Goal: Task Accomplishment & Management: Complete application form

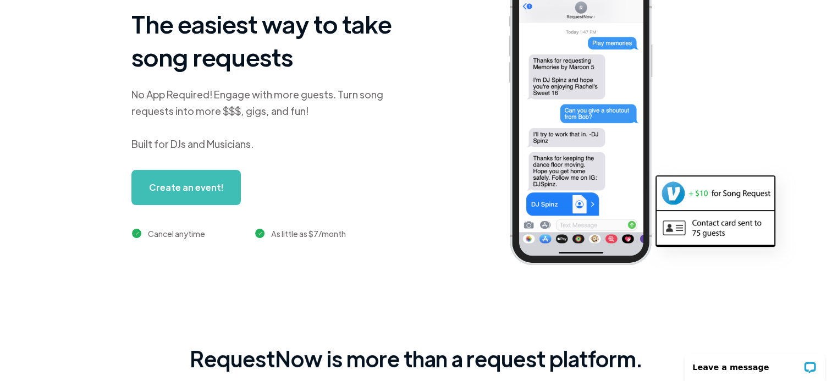
click at [157, 185] on link "Create an event!" at bounding box center [185, 187] width 109 height 35
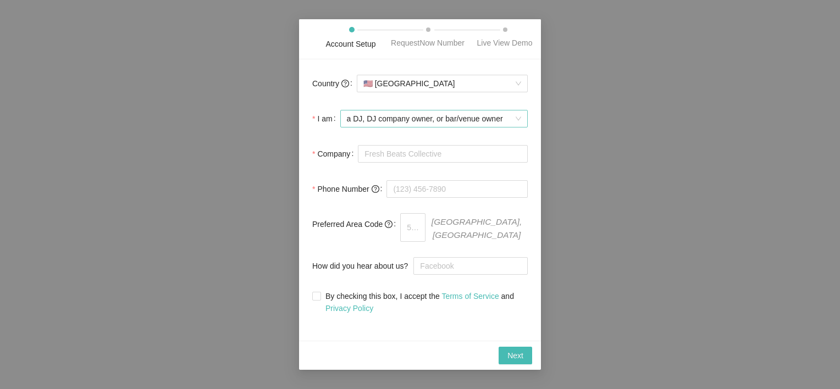
click at [394, 117] on span "a DJ, DJ company owner, or bar/venue owner" at bounding box center [434, 118] width 174 height 16
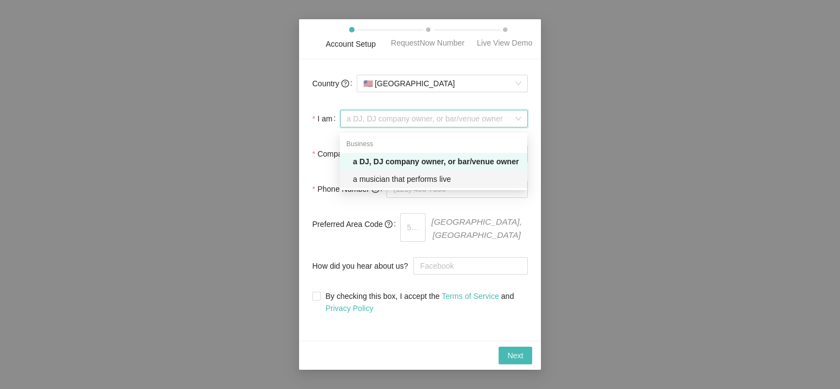
click at [389, 178] on div "a musician that performs live" at bounding box center [437, 179] width 168 height 12
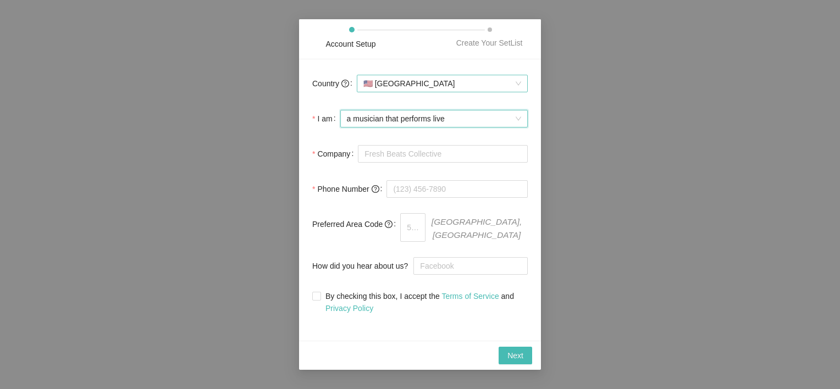
click at [384, 86] on span "🇺🇸 United States" at bounding box center [442, 83] width 158 height 16
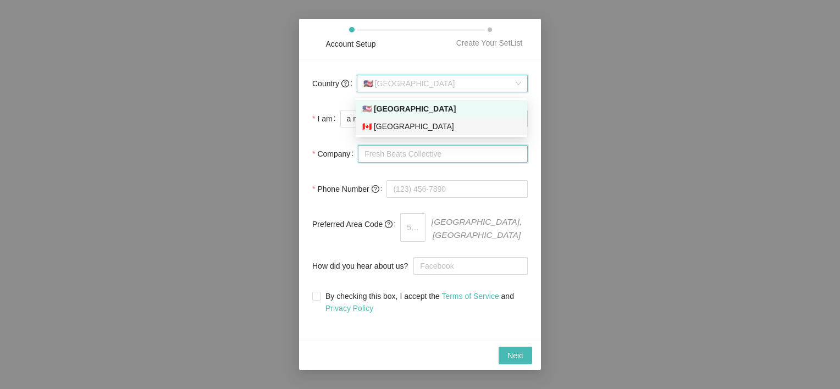
click at [376, 150] on input "Company" at bounding box center [443, 154] width 170 height 18
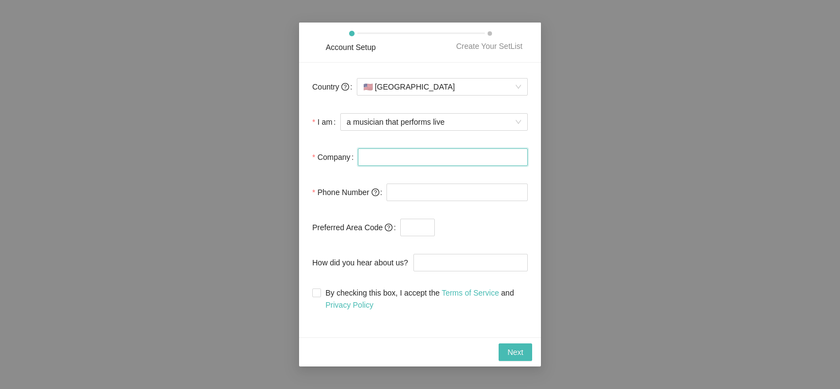
click at [363, 154] on input "Company" at bounding box center [443, 157] width 170 height 18
click at [351, 174] on form "Country 🇺🇸 United States I am a musician that performs live Company Phone Numbe…" at bounding box center [419, 193] width 215 height 235
click at [361, 162] on input "Company" at bounding box center [443, 157] width 170 height 18
type input "n"
type input "No name"
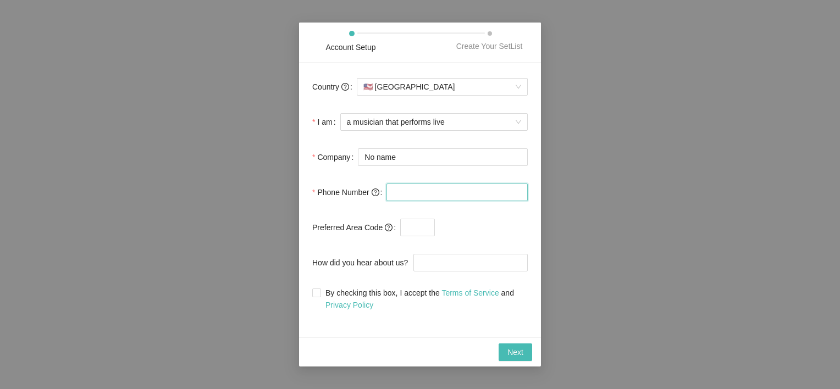
click at [406, 195] on input "tel" at bounding box center [456, 193] width 141 height 18
type input "1 (419) 860-2141"
click at [410, 227] on input "text" at bounding box center [417, 228] width 35 height 18
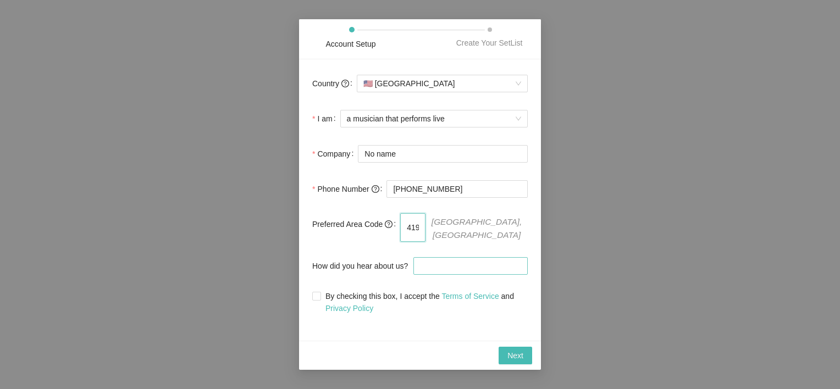
type input "419"
click at [427, 262] on input "How did you hear about us?" at bounding box center [470, 266] width 114 height 18
click at [511, 352] on span "Next" at bounding box center [515, 356] width 16 height 12
click at [325, 294] on span "By checking this box, I accept the Terms of Service and Privacy Policy" at bounding box center [424, 302] width 207 height 24
click at [320, 294] on input "By checking this box, I accept the Terms of Service and Privacy Policy" at bounding box center [316, 296] width 8 height 8
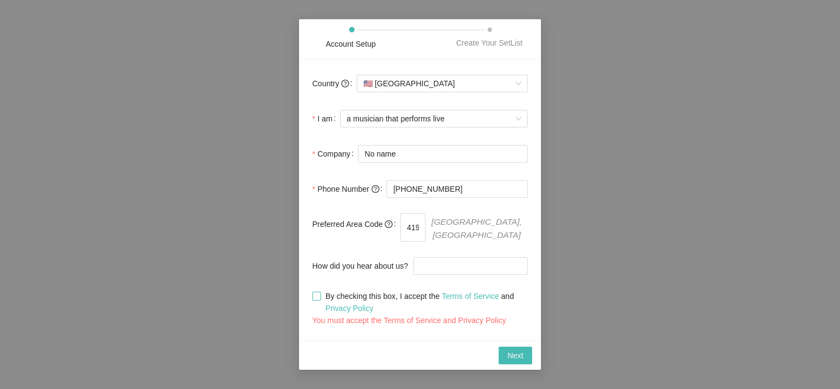
checkbox input "true"
click at [515, 351] on span "Next" at bounding box center [515, 356] width 16 height 12
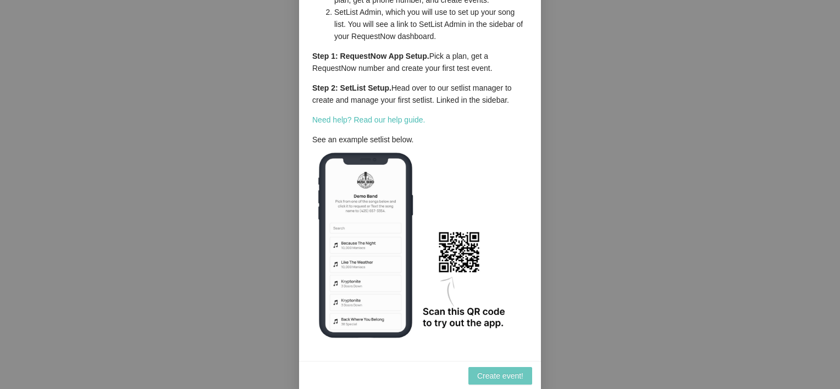
scroll to position [84, 0]
click at [491, 378] on span "Create event!" at bounding box center [500, 375] width 46 height 12
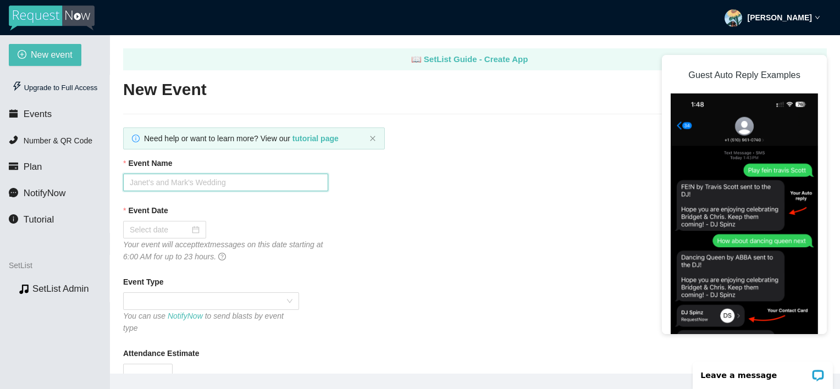
click at [158, 185] on input "Event Name" at bounding box center [225, 183] width 205 height 18
type input "Leah Wilbert's COL"
click at [153, 232] on input "Event Date" at bounding box center [160, 230] width 60 height 12
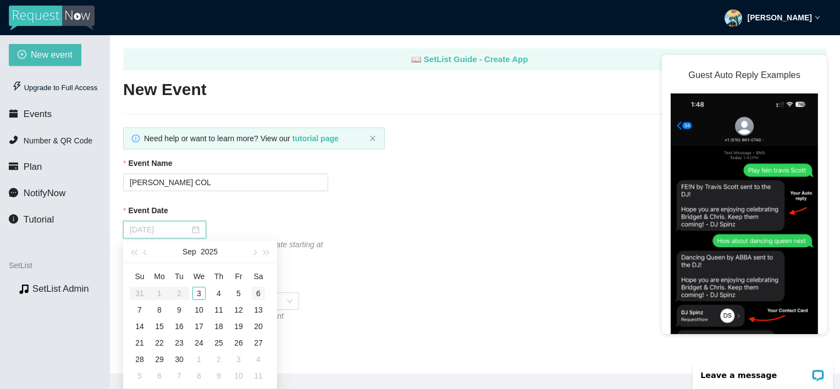
type input "09/06/2025"
click at [259, 292] on div "6" at bounding box center [258, 293] width 13 height 13
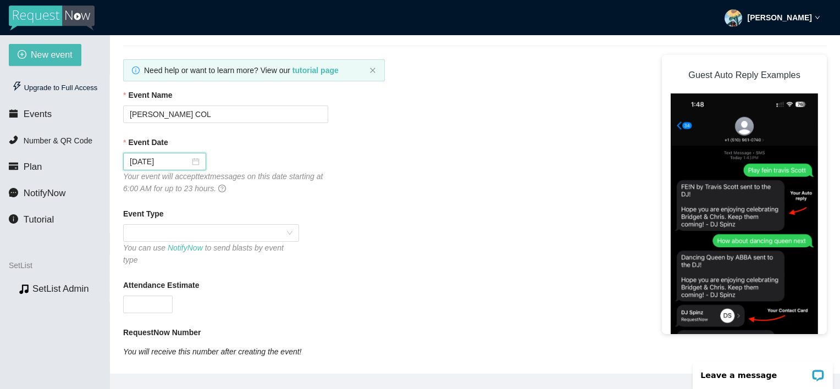
scroll to position [68, 0]
click at [165, 234] on span at bounding box center [211, 233] width 163 height 16
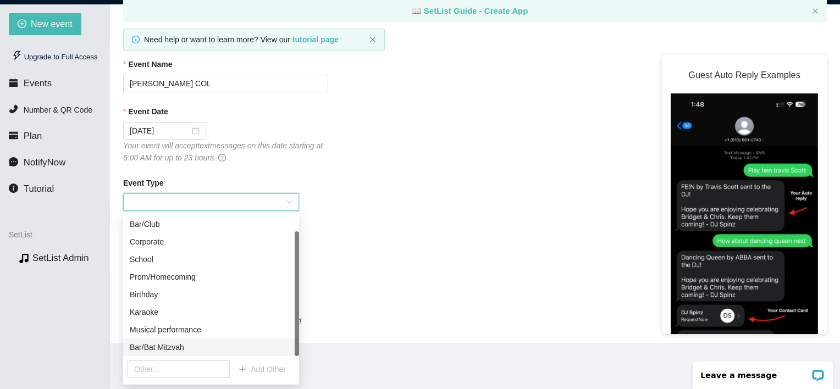
scroll to position [35, 0]
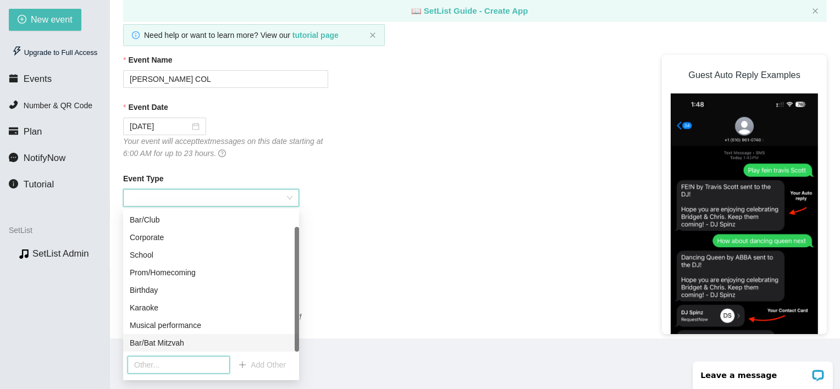
click at [183, 364] on input "text" at bounding box center [179, 365] width 102 height 18
type input "Celebration of Life"
click at [252, 363] on span "Add Other" at bounding box center [268, 365] width 35 height 12
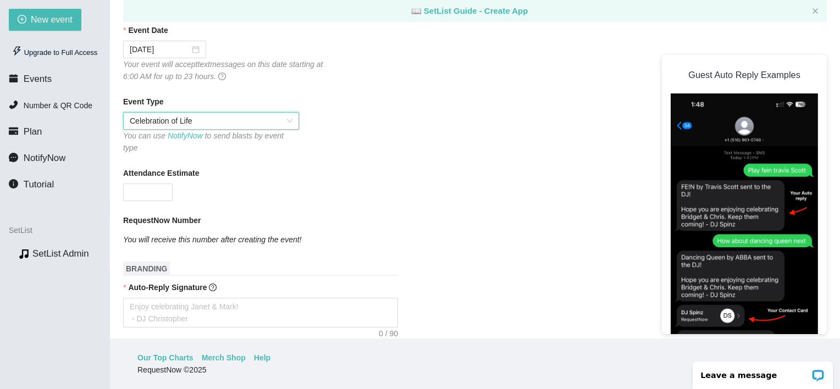
scroll to position [151, 0]
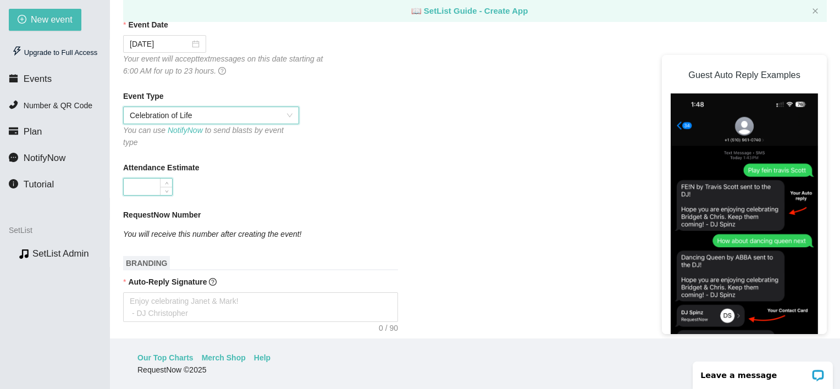
click at [143, 179] on input "Attendance Estimate" at bounding box center [148, 187] width 48 height 16
click at [166, 179] on span "Increase Value" at bounding box center [166, 184] width 12 height 10
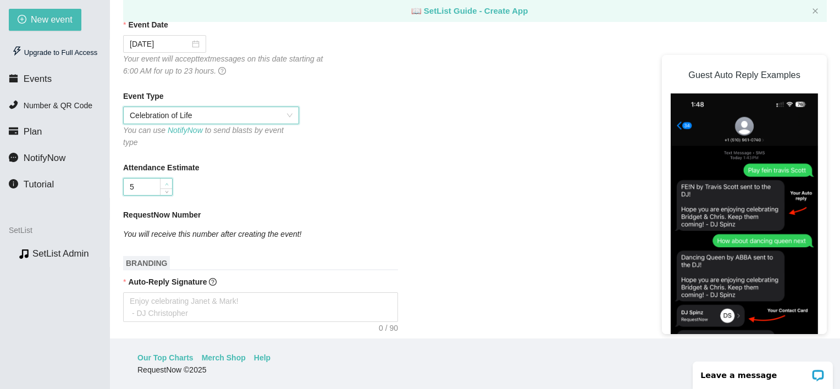
click at [166, 179] on span "Increase Value" at bounding box center [166, 184] width 12 height 10
type input "6"
click at [166, 179] on span "Increase Value" at bounding box center [166, 184] width 12 height 10
type input "100"
click at [189, 209] on b "RequestNow Number" at bounding box center [162, 215] width 78 height 12
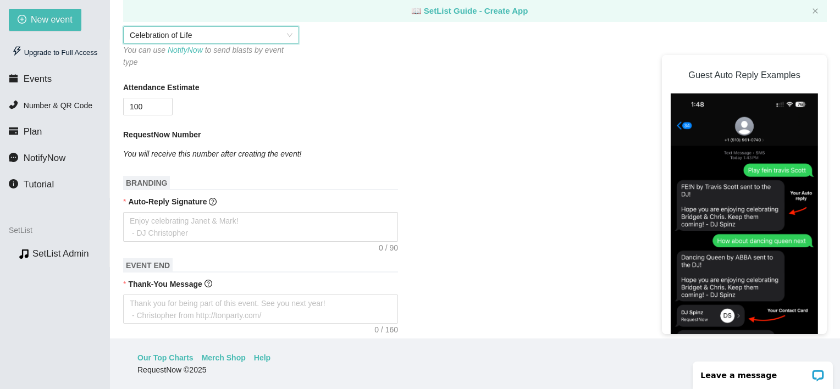
scroll to position [232, 0]
click at [176, 211] on textarea "Auto-Reply Signature" at bounding box center [260, 226] width 275 height 30
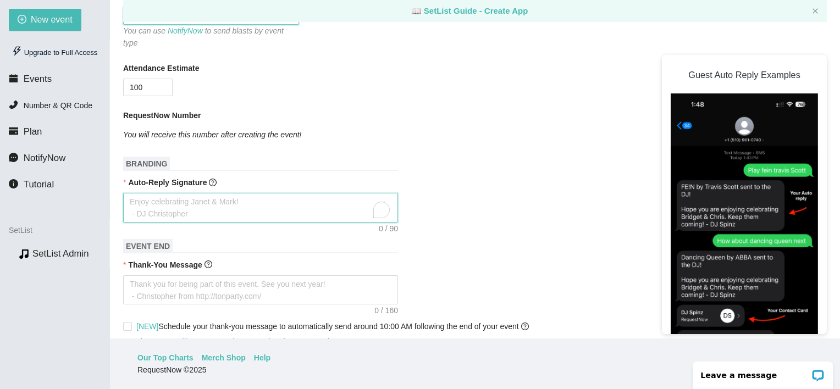
scroll to position [251, 0]
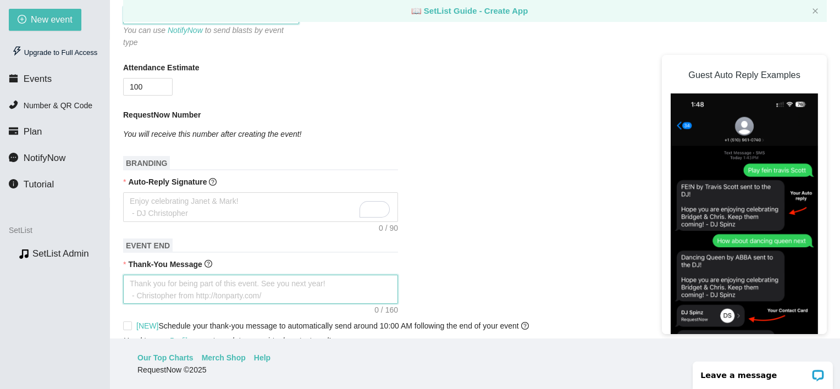
click at [185, 275] on textarea "Thank-You Message" at bounding box center [260, 290] width 275 height 30
type textarea "T"
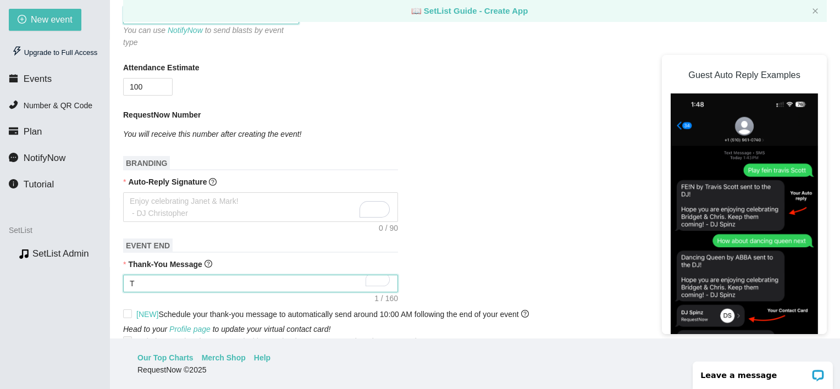
type textarea "Th"
type textarea "Tha"
type textarea "Than"
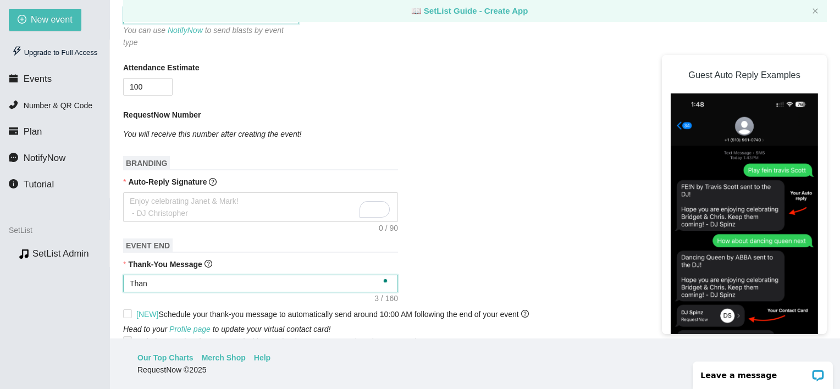
type textarea "Thank"
type textarea "Thank y"
type textarea "Thank yo"
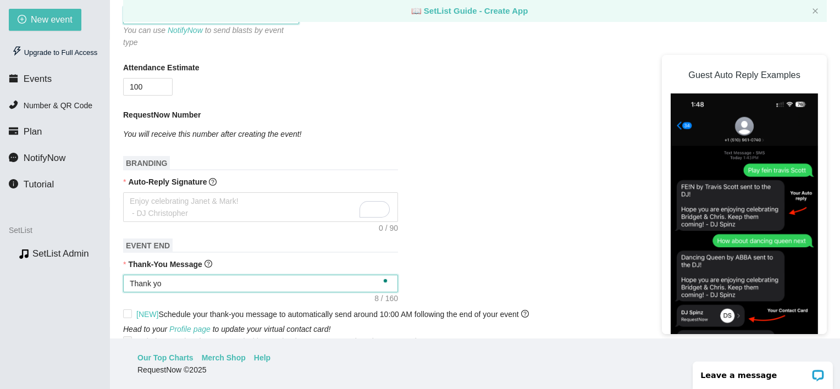
type textarea "Thank you"
type textarea "Thank you f"
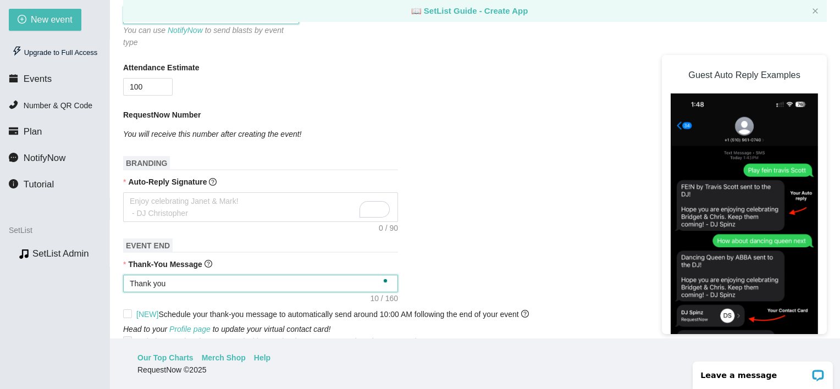
type textarea "Thank you f"
type textarea "Thank you fo"
type textarea "Thank you for"
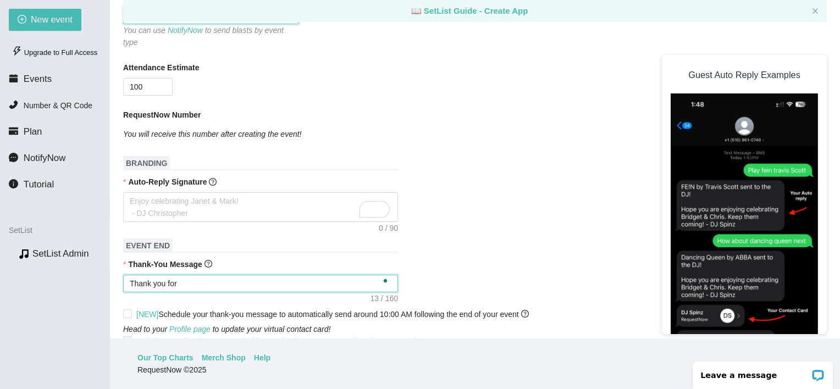
type textarea "Thank you for"
type textarea "Thank you for b"
type textarea "Thank you for be"
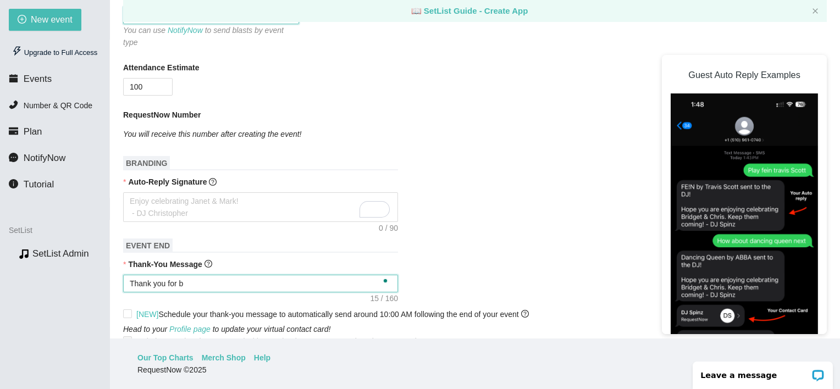
type textarea "Thank you for be"
type textarea "Thank you for bei"
type textarea "Thank you for bein"
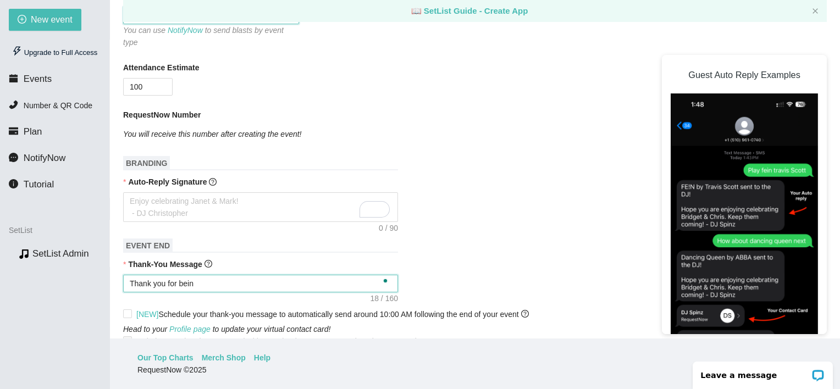
type textarea "Thank you for being"
type textarea "Thank you for being a"
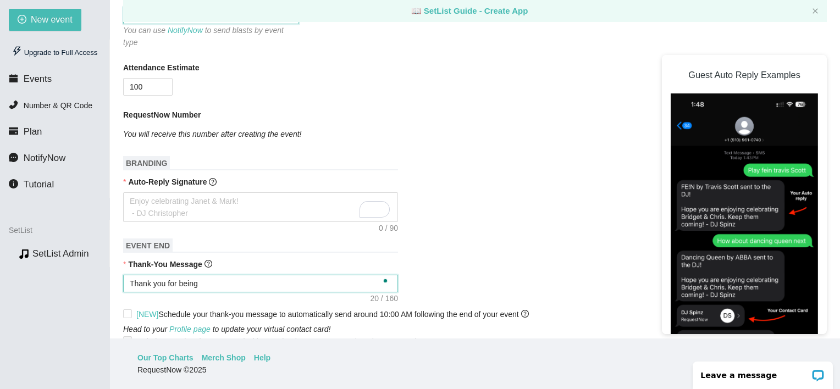
type textarea "Thank you for being a"
type textarea "Thank you for being a p"
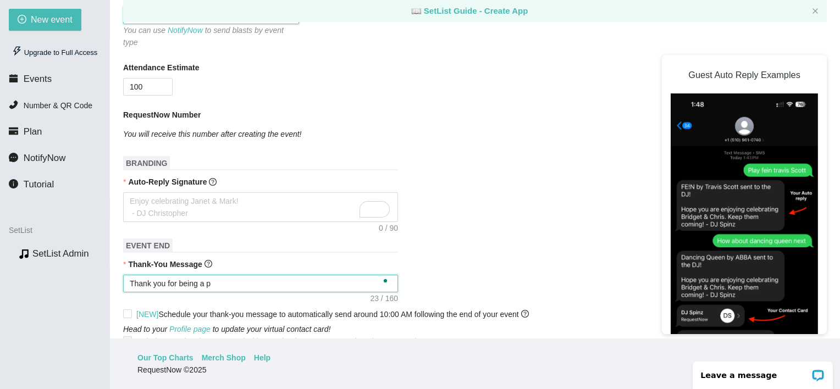
type textarea "Thank you for being a pa"
type textarea "Thank you for being a par"
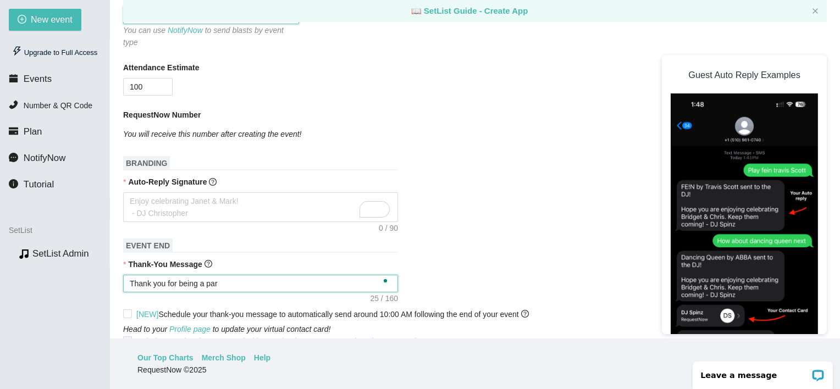
type textarea "Thank you for being a par"
type textarea "Thank you for being a part"
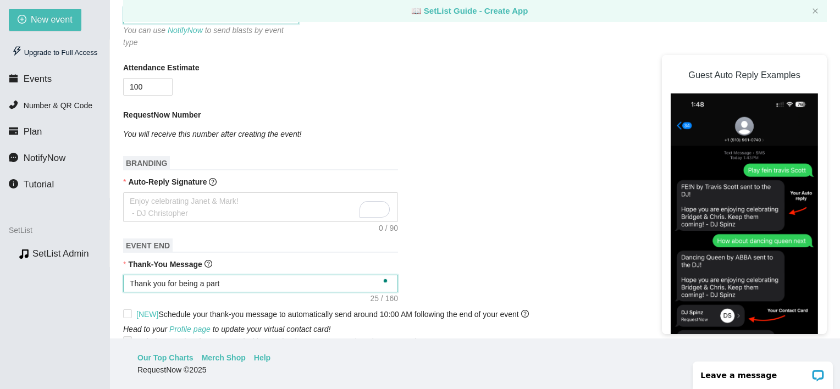
type textarea "Thank you for being a part"
type textarea "Thank you for being a part o"
type textarea "Thank you for being a part of"
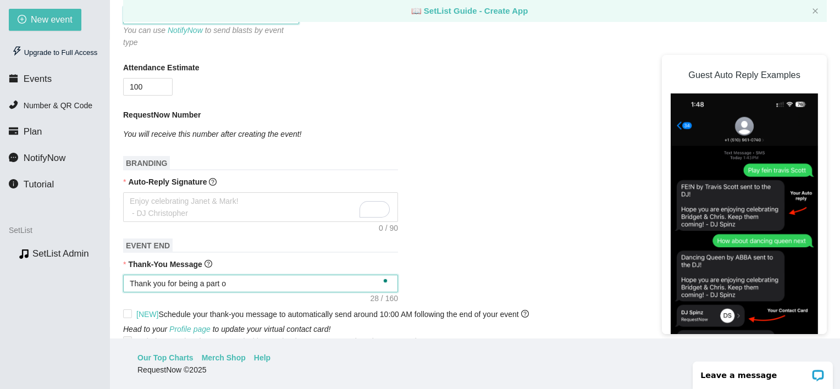
type textarea "Thank you for being a part of"
type textarea "Thank you for being a part of y"
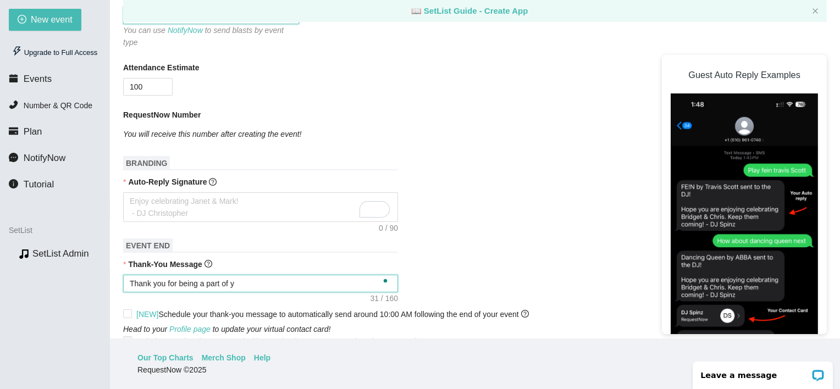
type textarea "Thank you for being a part of yh"
type textarea "Thank you for being a part of yhr"
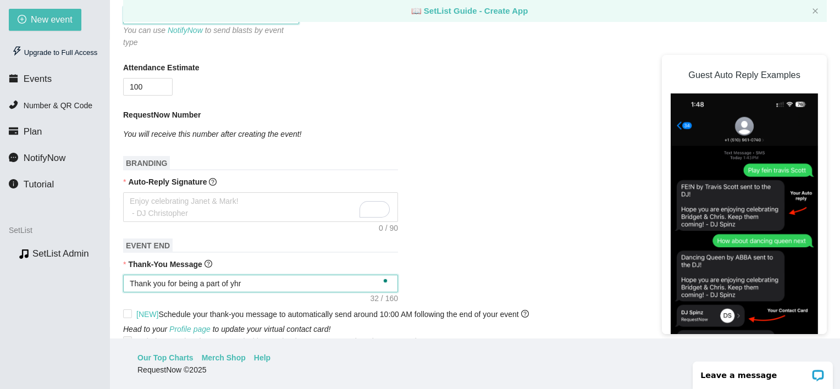
type textarea "Thank you for being a part of yhr"
type textarea "Thank you for being a part of yh"
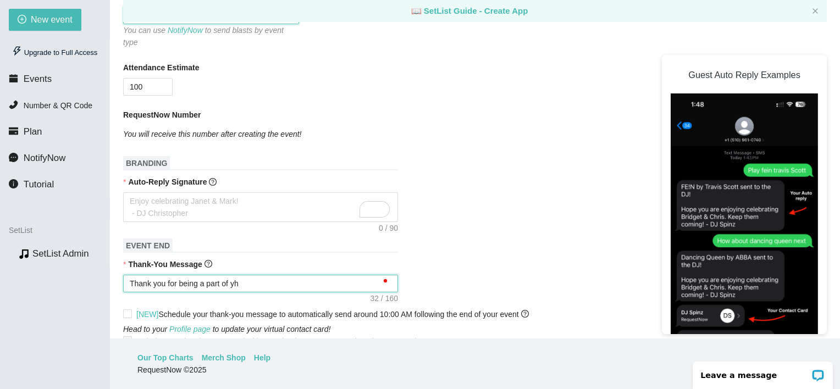
type textarea "Thank you for being a part of y"
type textarea "Thank you for being a part of"
type textarea "Thank you for being a part of o"
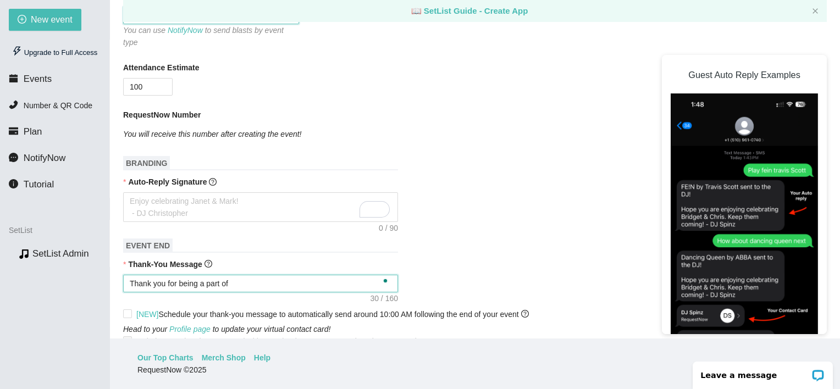
type textarea "Thank you for being a part of o"
type textarea "Thank you for being a part of of"
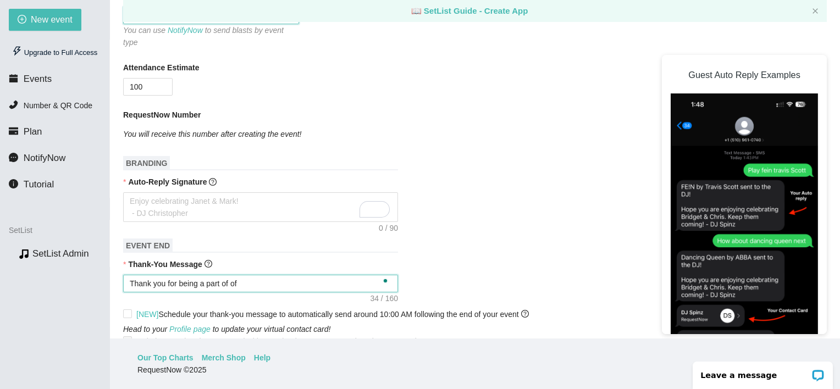
type textarea "Thank you for being a part of of t"
type textarea "Thank you for being a part of of th"
type textarea "Thank you for being a part of of the"
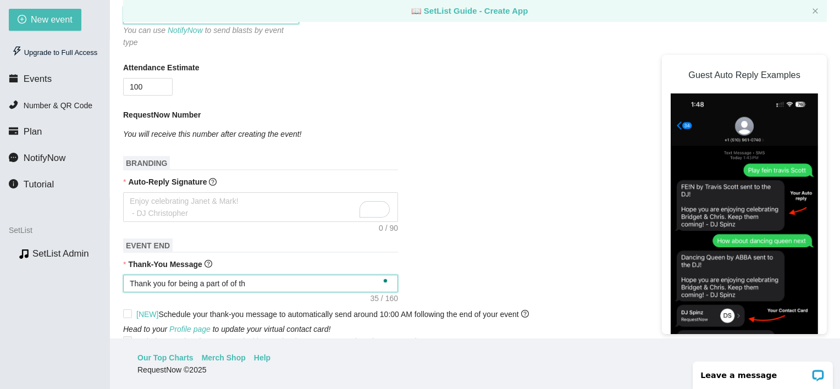
type textarea "Thank you for being a part of of the"
type textarea "Thank you for being a part of of the c"
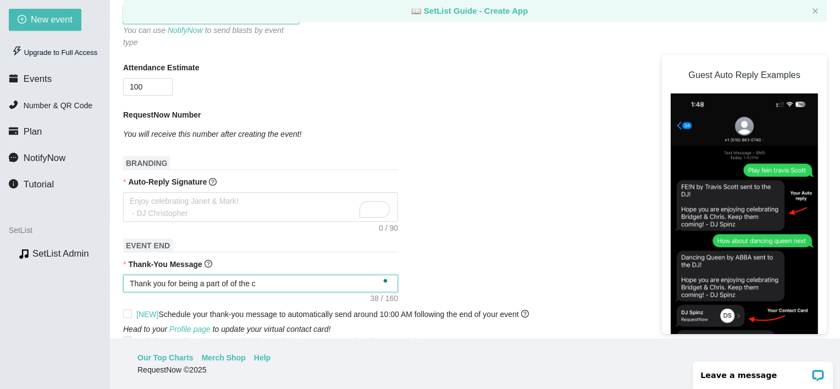
type textarea "Thank you for being a part of of the ce"
type textarea "Thank you for being a part of of the cel"
type textarea "Thank you for being a part of of the cele"
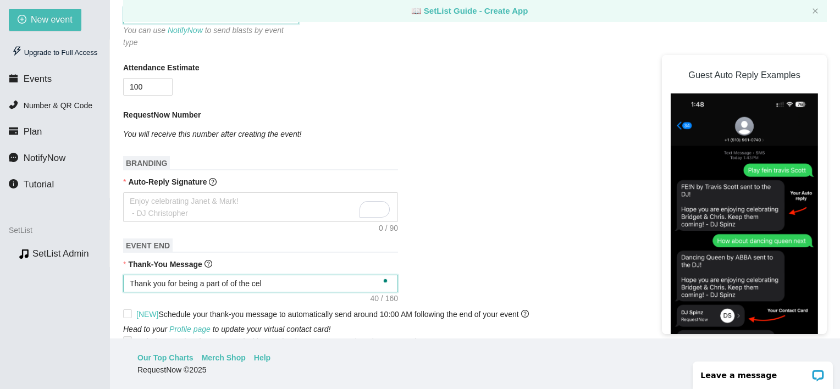
type textarea "Thank you for being a part of of the cele"
type textarea "Thank you for being a part of of the celeb"
type textarea "Thank you for being a part of of the celebr"
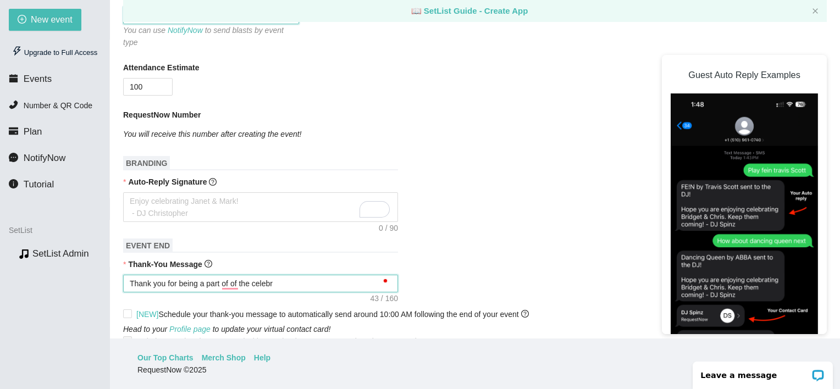
type textarea "Thank you for being a part of of the celebra"
type textarea "Thank you for being a part of of the celebrat"
type textarea "Thank you for being a part of of the celebrati"
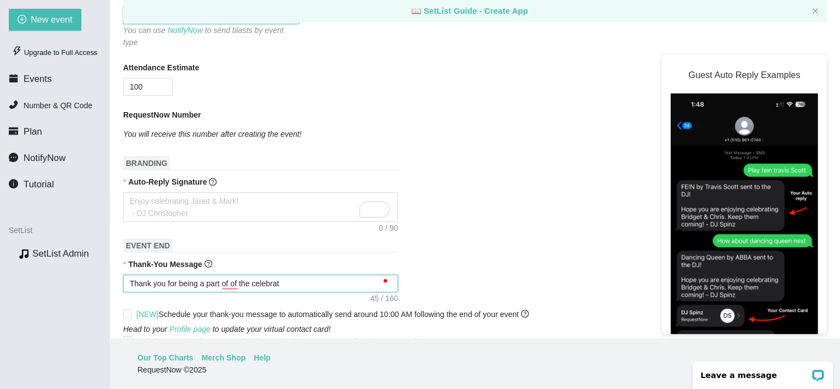
type textarea "Thank you for being a part of of the celebrati"
type textarea "Thank you for being a part of of the celebratio"
type textarea "Thank you for being a part of of the celebration"
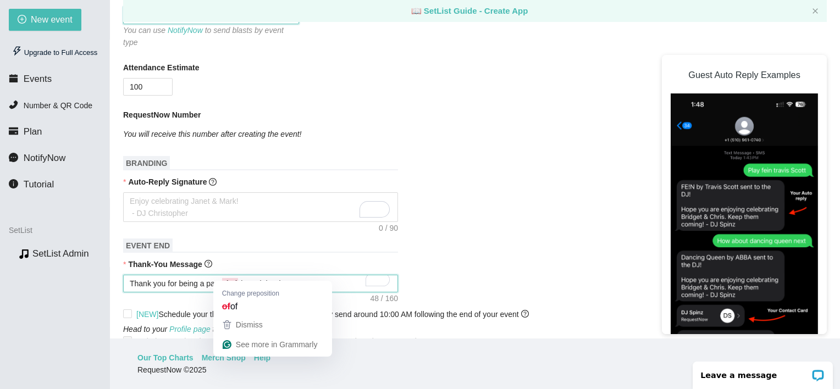
click at [228, 275] on textarea "Thank you for being a part of of the celebration" at bounding box center [260, 284] width 275 height 18
click at [237, 315] on button "Dismiss" at bounding box center [272, 325] width 114 height 20
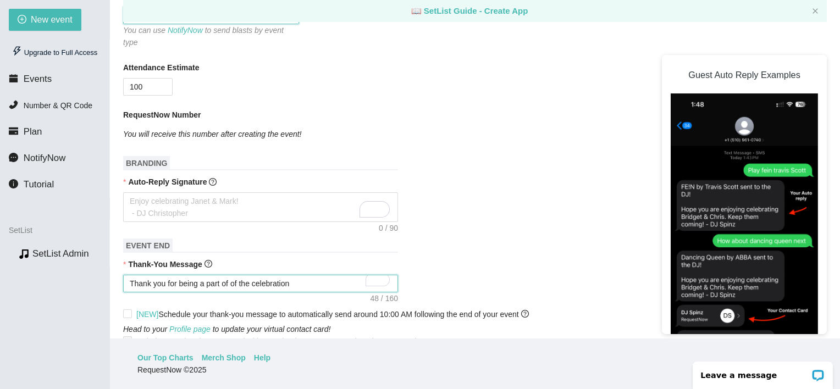
click at [301, 276] on textarea "Thank you for being a part of of the celebration" at bounding box center [260, 284] width 275 height 18
type textarea "Thank you for being a part of of the celebratio"
type textarea "Thank you for being a part of of the celebrati"
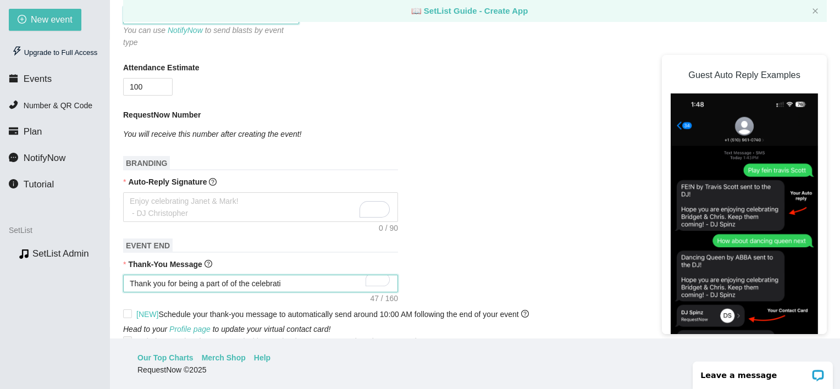
type textarea "Thank you for being a part of of the celebrat"
type textarea "Thank you for being a part of of the celebra"
type textarea "Thank you for being a part of of the celebr"
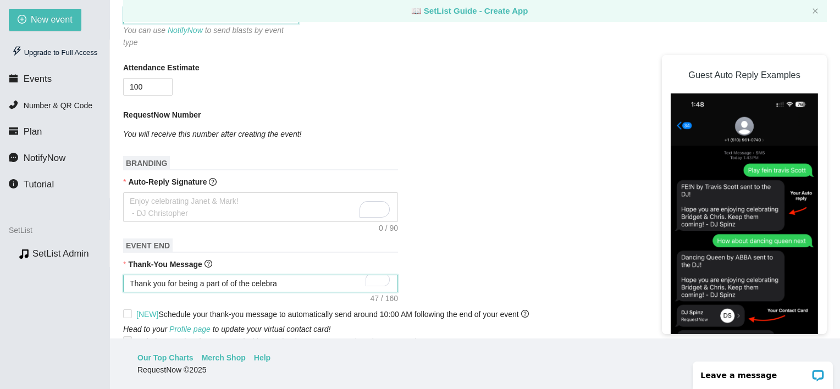
type textarea "Thank you for being a part of of the celebr"
type textarea "Thank you for being a part of of the celeb"
type textarea "Thank you for being a part of of the cele"
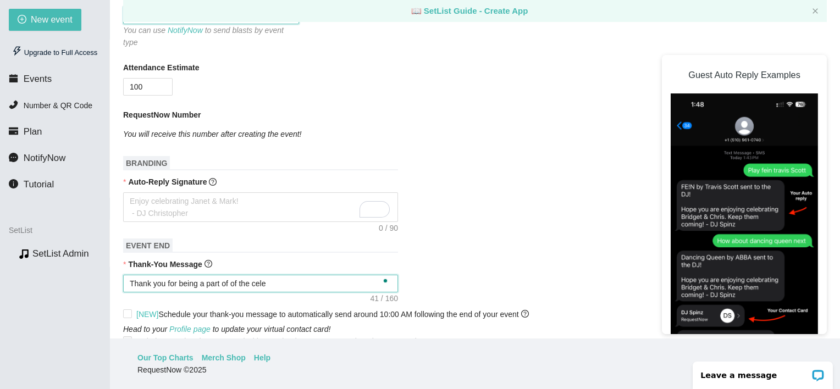
type textarea "Thank you for being a part of of the cel"
type textarea "Thank you for being a part of of the ce"
type textarea "Thank you for being a part of of the c"
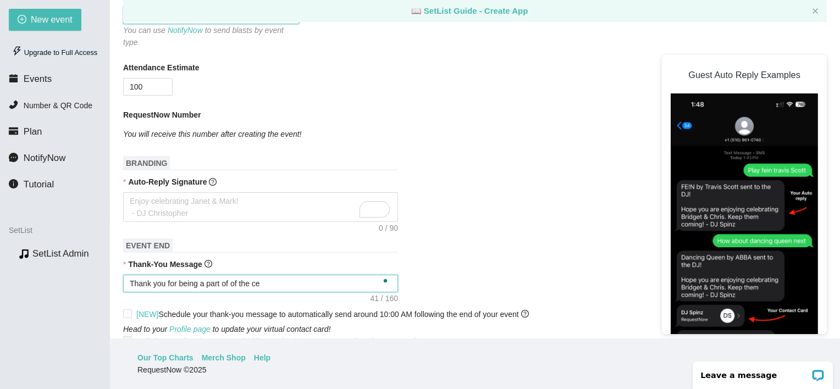
type textarea "Thank you for being a part of of the c"
type textarea "Thank you for being a part of of the"
type textarea "Thank you for being a part of of th"
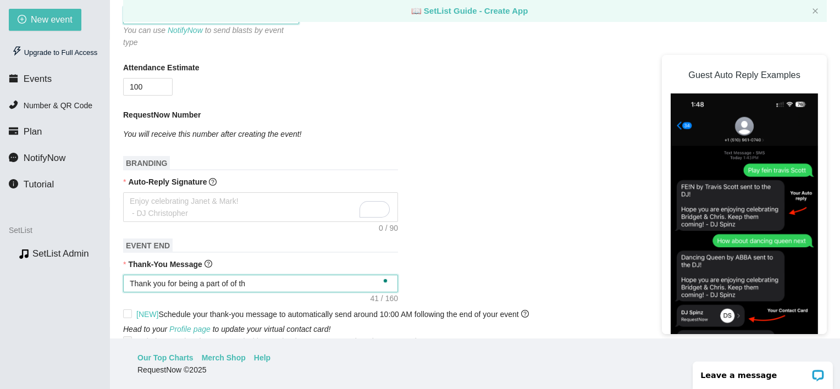
type textarea "Thank you for being a part of of t"
type textarea "Thank you for being a part of of"
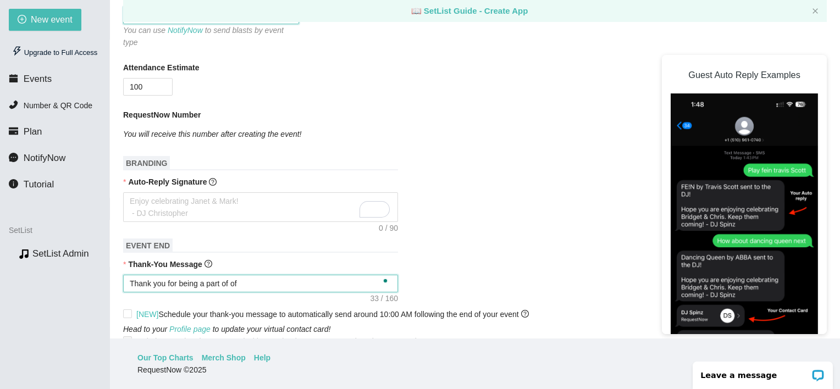
type textarea "Thank you for being a part of of"
type textarea "Thank you for being a part of o"
type textarea "Thank you for being a part of"
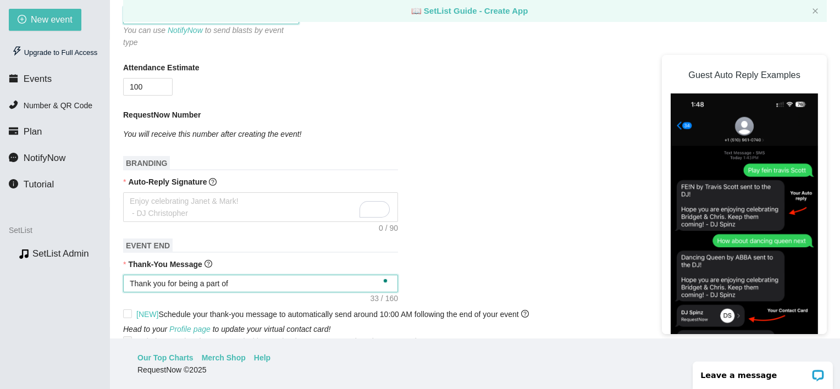
type textarea "Thank you for being a part of"
type textarea "Thank you for being a part o"
type textarea "Thank you for being a part"
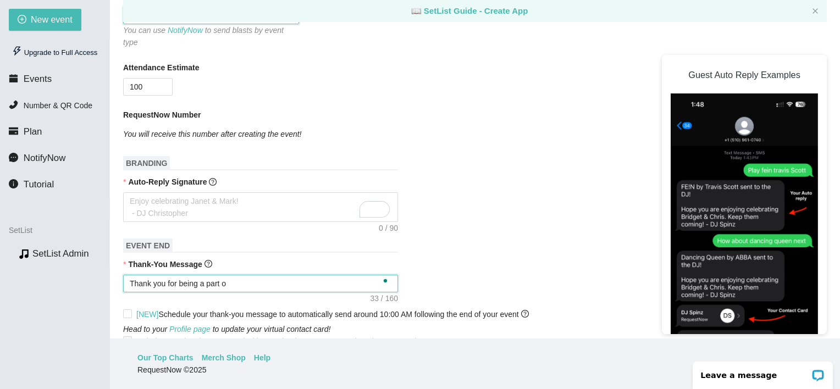
type textarea "Thank you for being a part"
type textarea "Thank you for being a par"
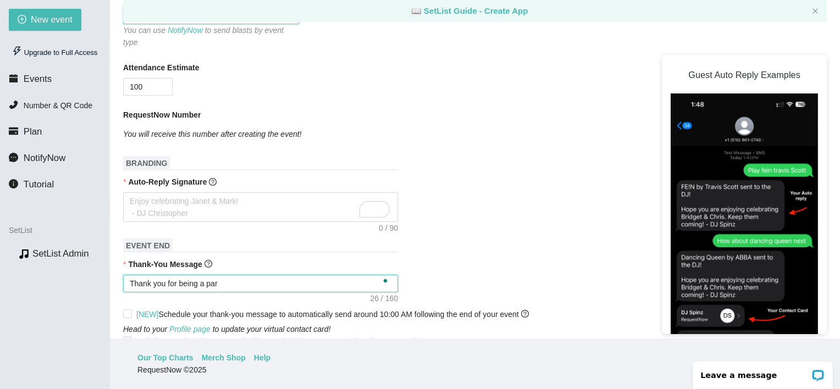
type textarea "Thank you for being a pa"
type textarea "Thank you for being a"
type textarea "Thank you for being"
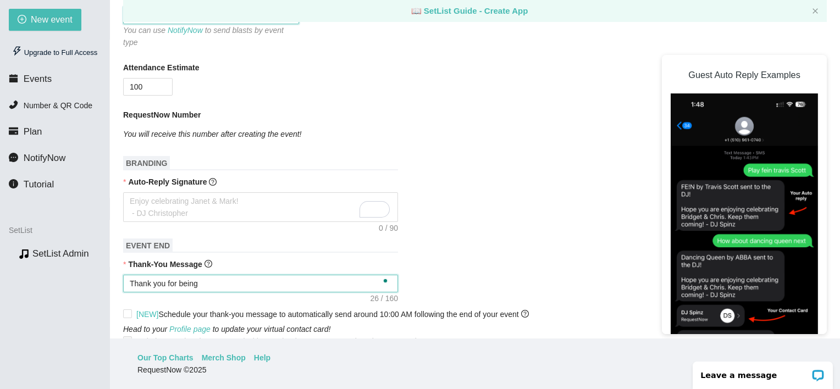
type textarea "Thank you for being"
type textarea "Thank you for bein"
type textarea "Thank you for bei"
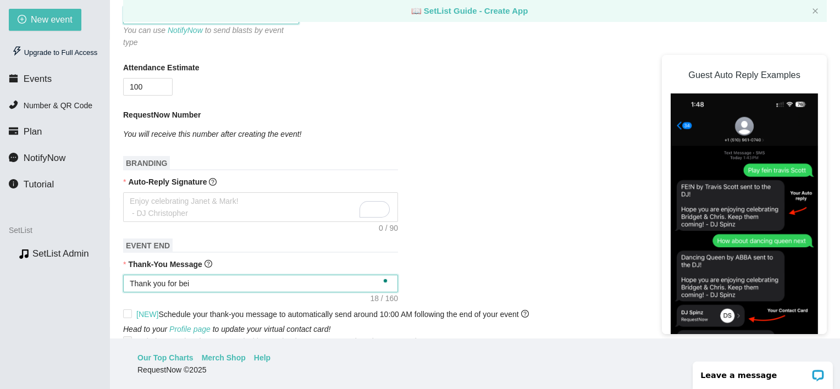
type textarea "Thank you for be"
type textarea "Thank you for b"
type textarea "Thank you for"
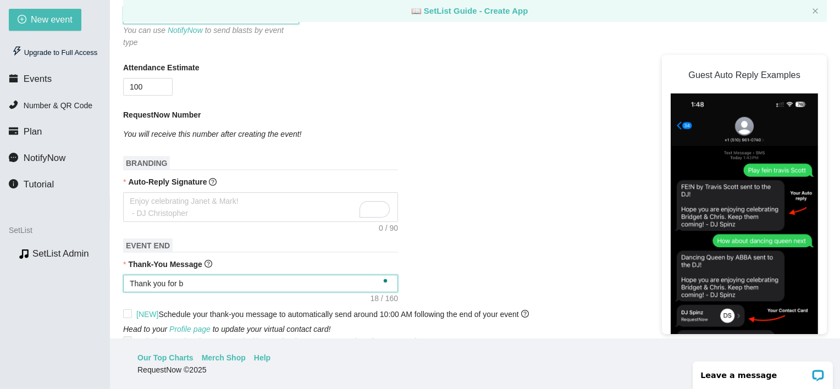
type textarea "Thank you for"
type textarea "Thank you fo"
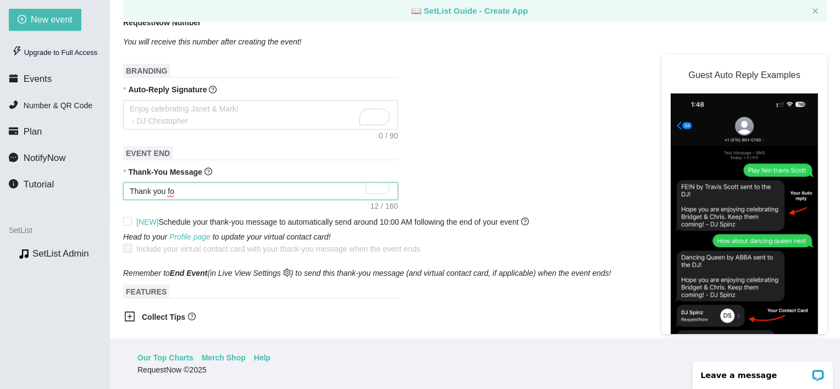
scroll to position [343, 0]
click at [199, 188] on textarea "Thank you fo" at bounding box center [260, 192] width 275 height 18
type textarea "Thank you for"
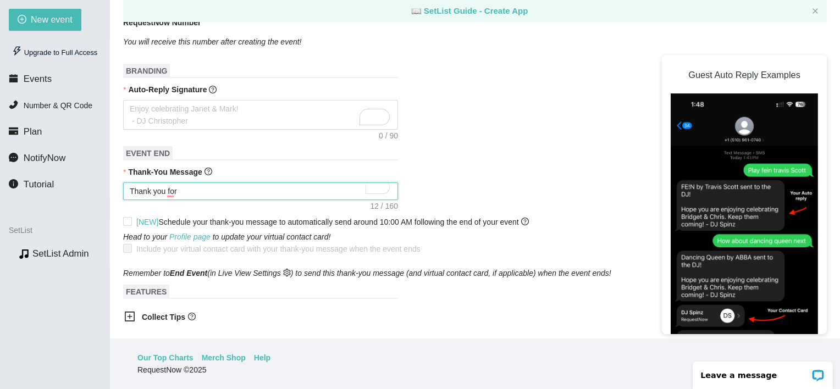
type textarea "Thank you for"
type textarea "Thank you fo"
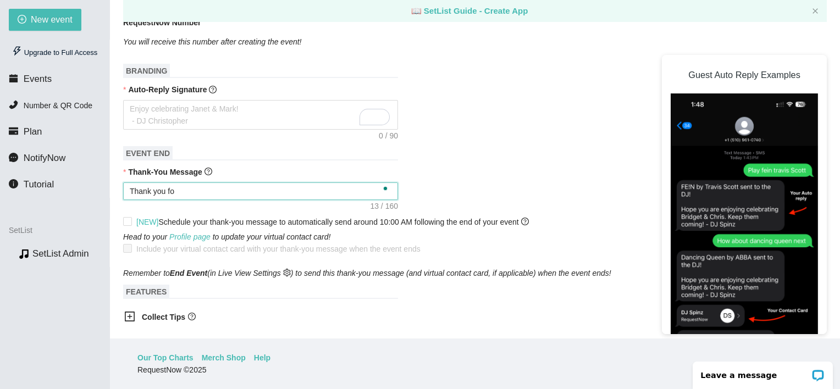
type textarea "Thank you f"
type textarea "Thank you fr"
type textarea "Thank you fro"
type textarea "Thank you from"
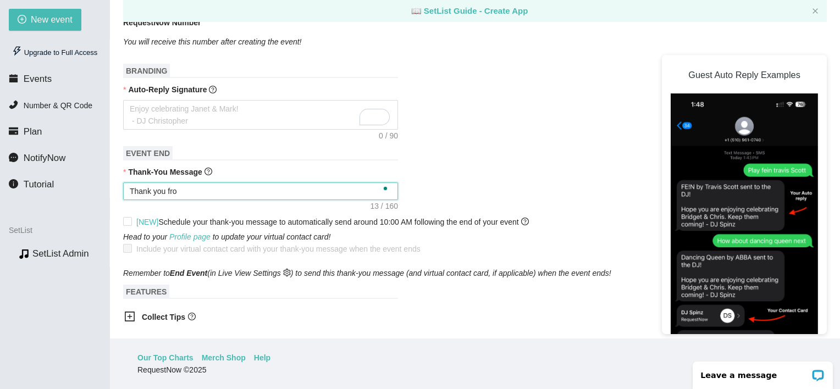
type textarea "Thank you from"
click at [307, 167] on div "Thank-You Message" at bounding box center [475, 174] width 704 height 16
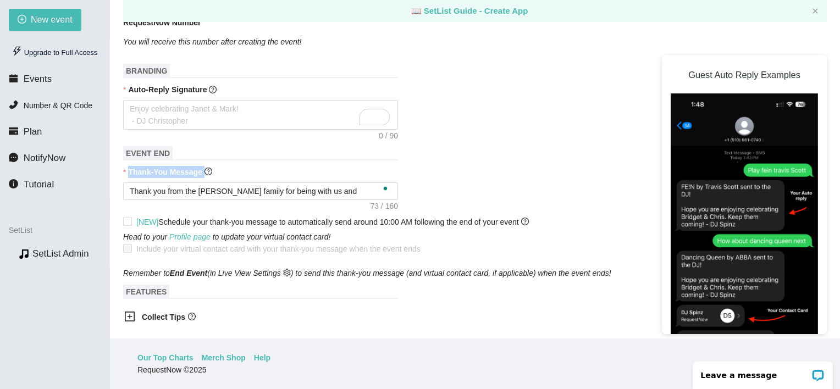
click at [307, 167] on div "Thank-You Message" at bounding box center [475, 174] width 704 height 16
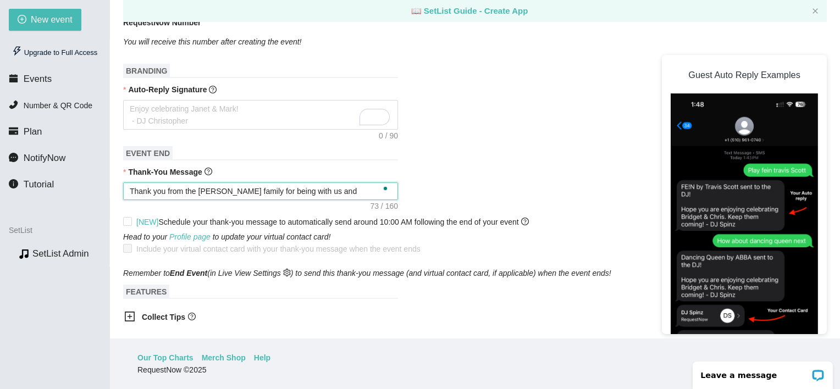
drag, startPoint x: 307, startPoint y: 167, endPoint x: 310, endPoint y: 182, distance: 15.7
click at [310, 183] on textarea "Thank you from the Wilbert family for being with us and celebrating Leah" at bounding box center [260, 192] width 275 height 18
click at [134, 197] on icon at bounding box center [134, 197] width 0 height 0
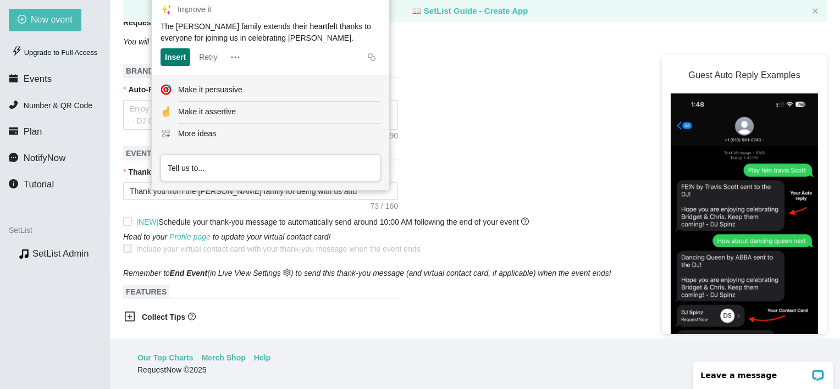
scroll to position [0, 0]
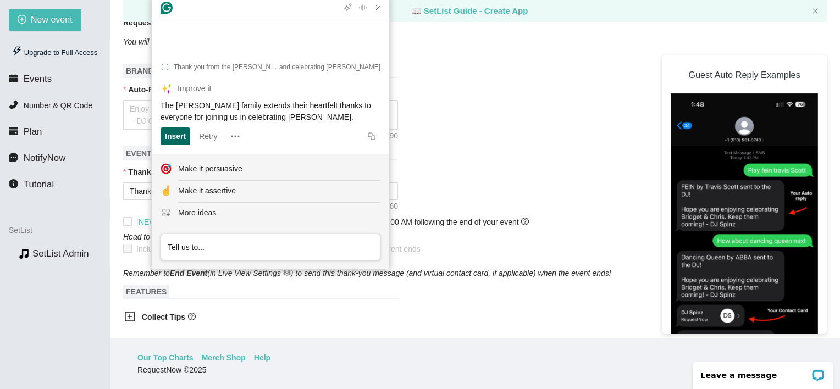
click at [182, 137] on div "Insert" at bounding box center [175, 137] width 21 height 18
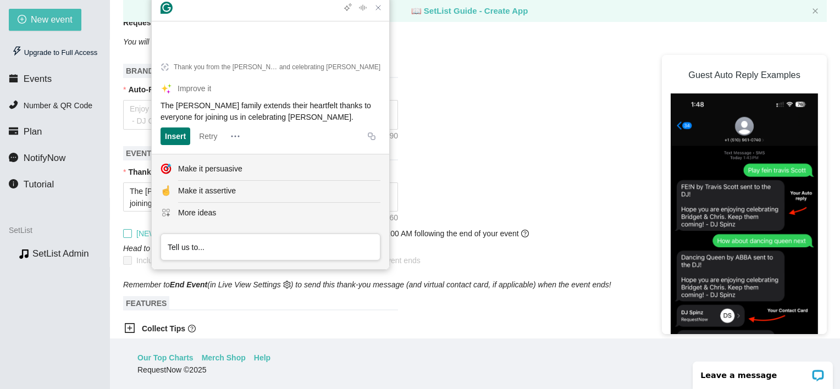
click at [532, 228] on span "[NEW] Schedule your thank-you message to automatically send around 10:00 AM fol…" at bounding box center [332, 234] width 401 height 12
click at [131, 229] on input "[NEW] Schedule your thank-you message to automatically send around 10:00 AM fol…" at bounding box center [127, 233] width 8 height 8
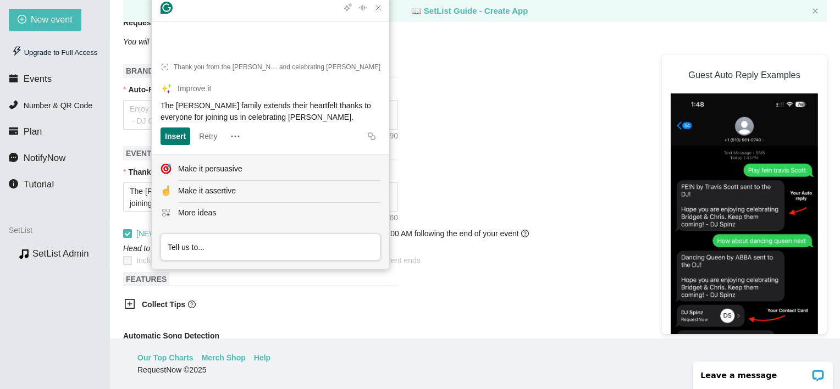
click at [451, 195] on div "The Wilbert family extends their heartfelt thanks to everyone for joining us in…" at bounding box center [475, 198] width 704 height 30
click at [372, 21] on div at bounding box center [270, 8] width 237 height 26
click at [376, 12] on icon "Close Grammarly Assistant" at bounding box center [378, 7] width 9 height 9
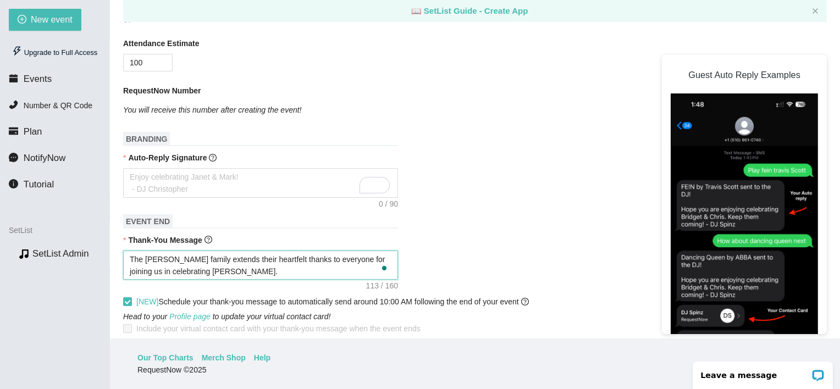
scroll to position [269, 0]
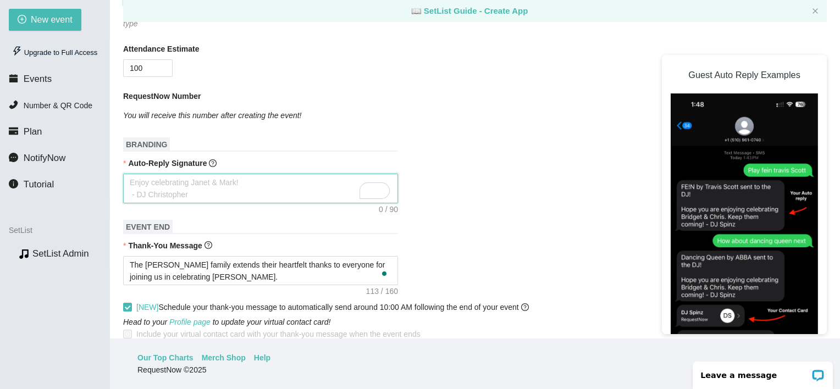
click at [163, 174] on textarea "Auto-Reply Signature" at bounding box center [260, 189] width 275 height 30
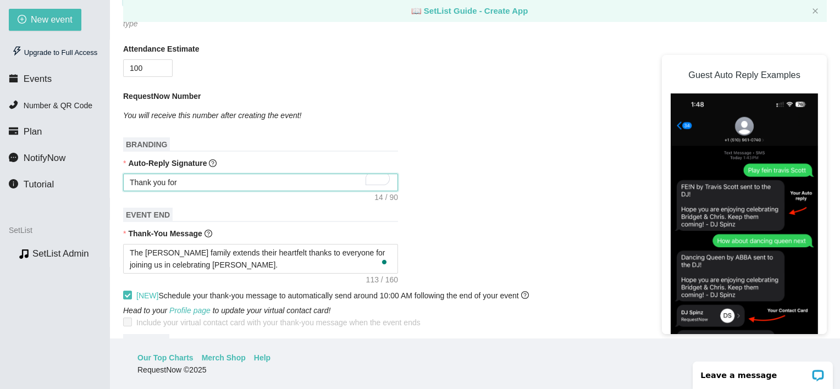
click at [143, 174] on textarea "Thank you for" at bounding box center [260, 183] width 275 height 18
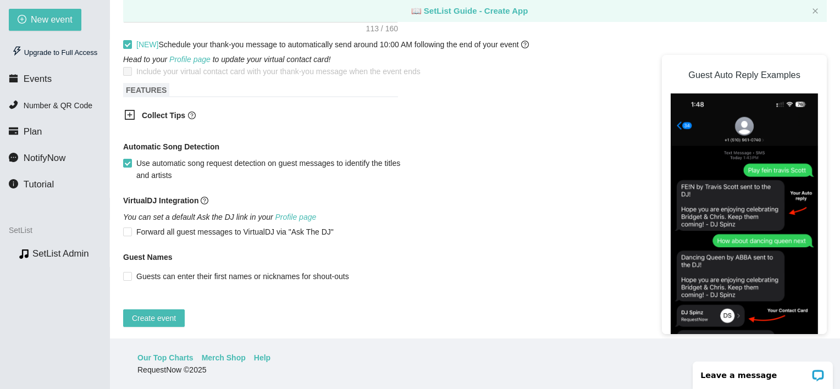
scroll to position [533, 0]
click at [132, 270] on span "Guests can enter their first names or nicknames for shout-outs" at bounding box center [243, 276] width 222 height 12
click at [131, 272] on input "Guests can enter their first names or nicknames for shout-outs" at bounding box center [127, 276] width 8 height 8
click at [154, 315] on button "Create event" at bounding box center [154, 318] width 62 height 18
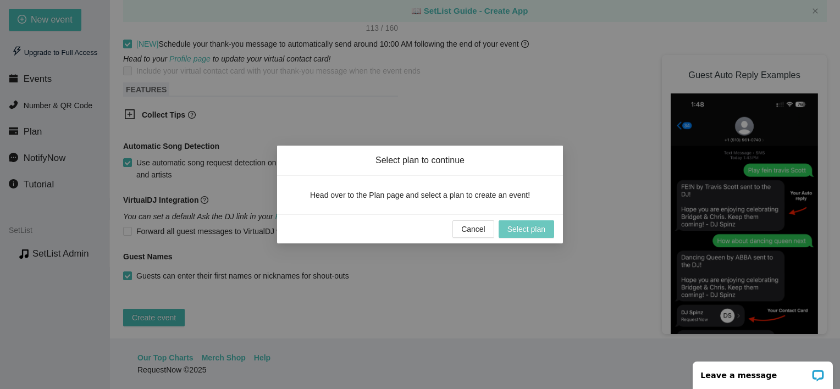
click at [525, 223] on span "Select plan" at bounding box center [526, 229] width 38 height 12
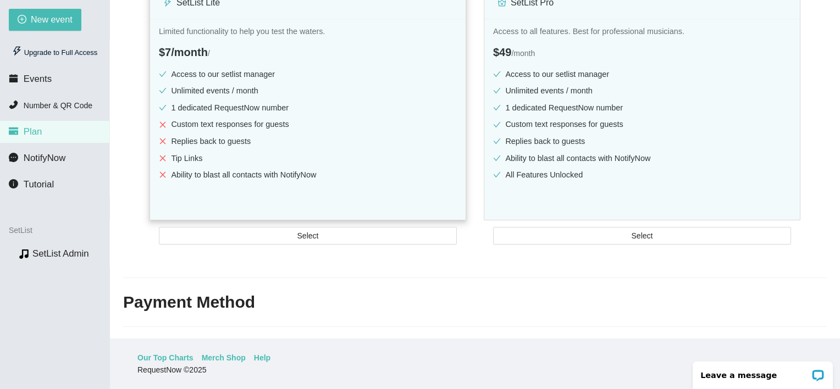
scroll to position [202, 0]
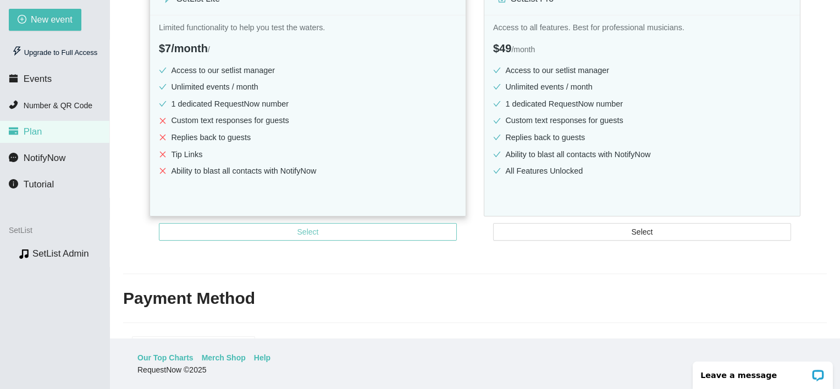
click at [277, 235] on button "Select" at bounding box center [308, 232] width 298 height 18
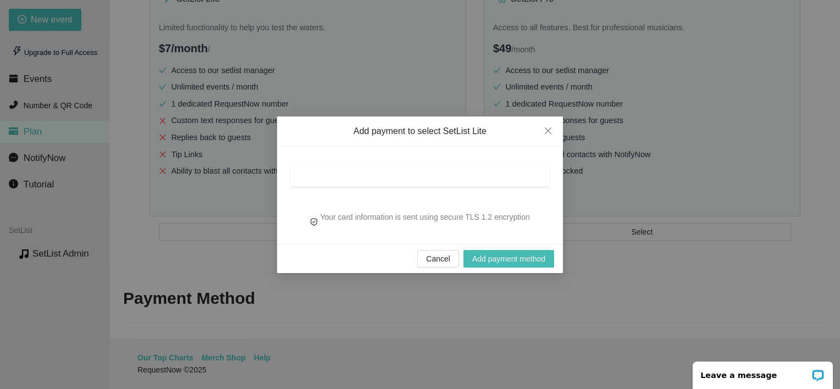
click at [346, 187] on div at bounding box center [419, 179] width 259 height 38
click at [541, 134] on span "Close" at bounding box center [548, 132] width 30 height 30
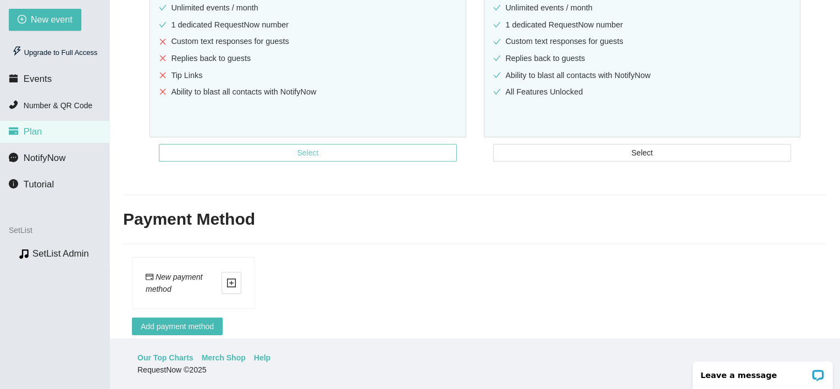
scroll to position [298, 0]
